Goal: Check status: Check status

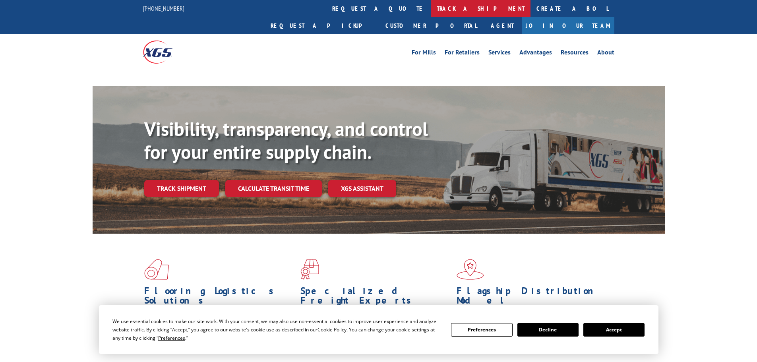
click at [431, 6] on link "track a shipment" at bounding box center [481, 8] width 100 height 17
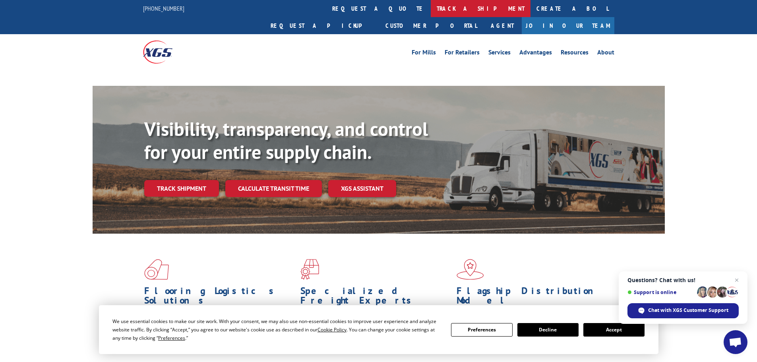
click at [431, 15] on link "track a shipment" at bounding box center [481, 8] width 100 height 17
click at [431, 12] on link "track a shipment" at bounding box center [481, 8] width 100 height 17
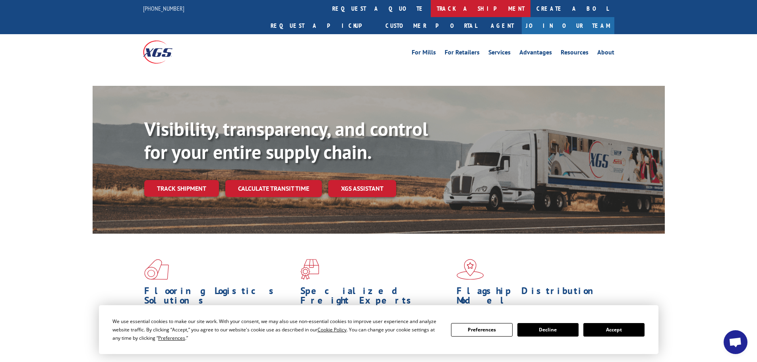
click at [431, 9] on link "track a shipment" at bounding box center [481, 8] width 100 height 17
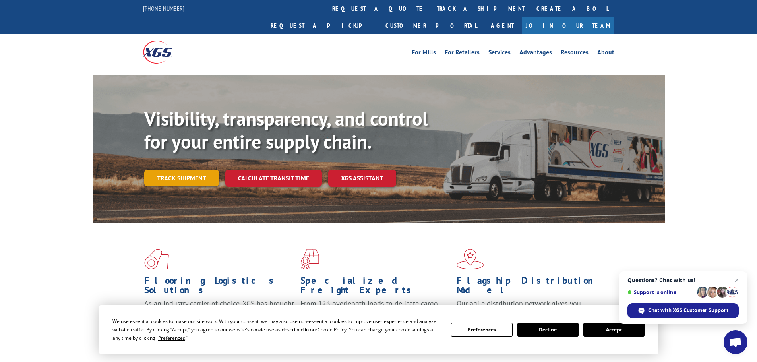
click at [188, 170] on link "Track shipment" at bounding box center [181, 178] width 75 height 17
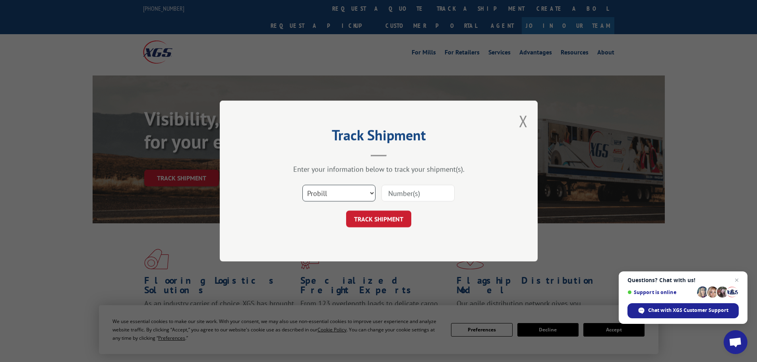
click at [354, 188] on select "Select category... Probill BOL PO" at bounding box center [338, 193] width 73 height 17
select select "bol"
click at [302, 185] on select "Select category... Probill BOL PO" at bounding box center [338, 193] width 73 height 17
click at [386, 195] on input at bounding box center [417, 193] width 73 height 17
click at [387, 195] on input at bounding box center [417, 193] width 73 height 17
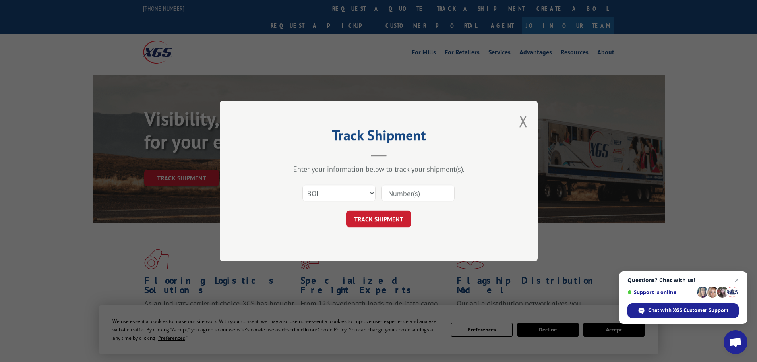
paste input "6170754"
type input "6170754"
click at [385, 218] on button "TRACK SHIPMENT" at bounding box center [378, 219] width 65 height 17
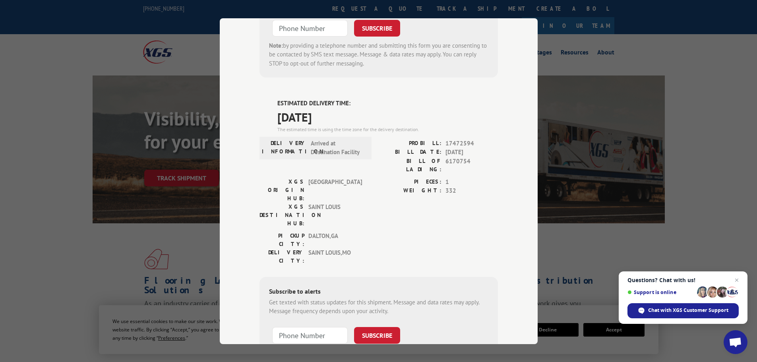
scroll to position [276, 0]
